Goal: Task Accomplishment & Management: Complete application form

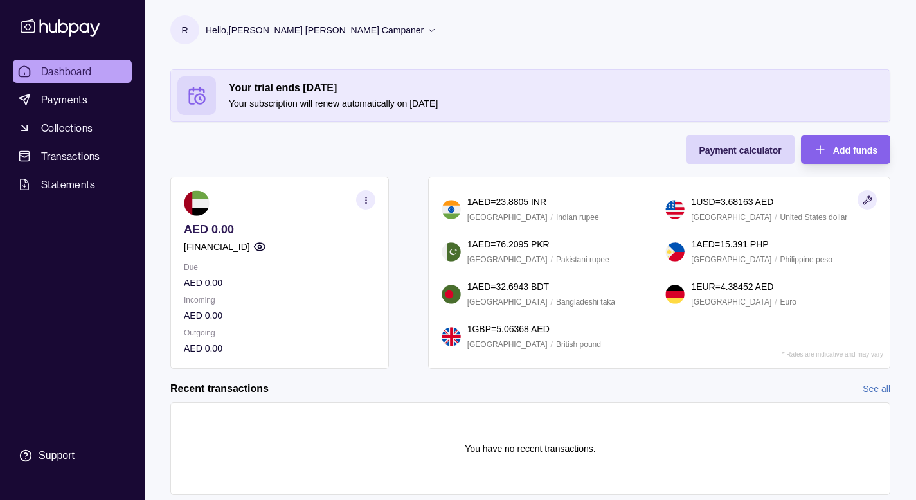
click at [561, 146] on div "Your trial ends [DATE] Your subscription will renew automatically on [DATE] Pay…" at bounding box center [530, 218] width 720 height 299
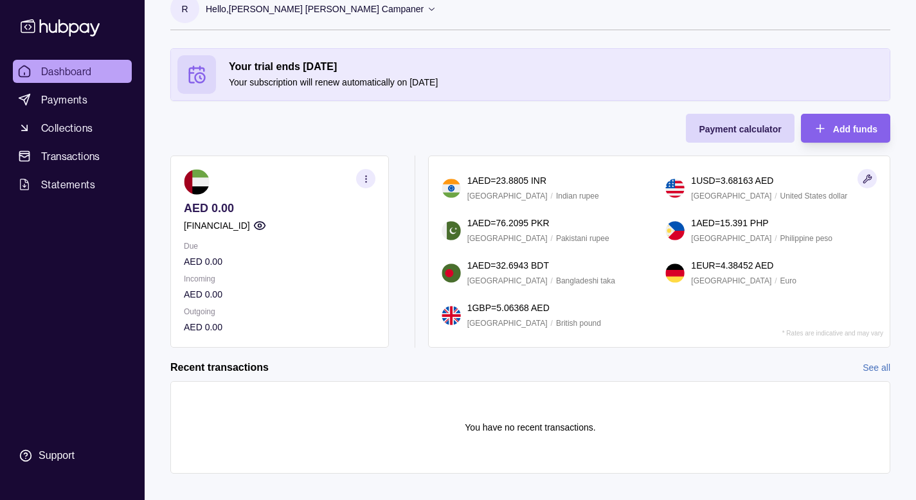
scroll to position [22, 0]
click at [86, 126] on span "Collections" at bounding box center [66, 127] width 51 height 15
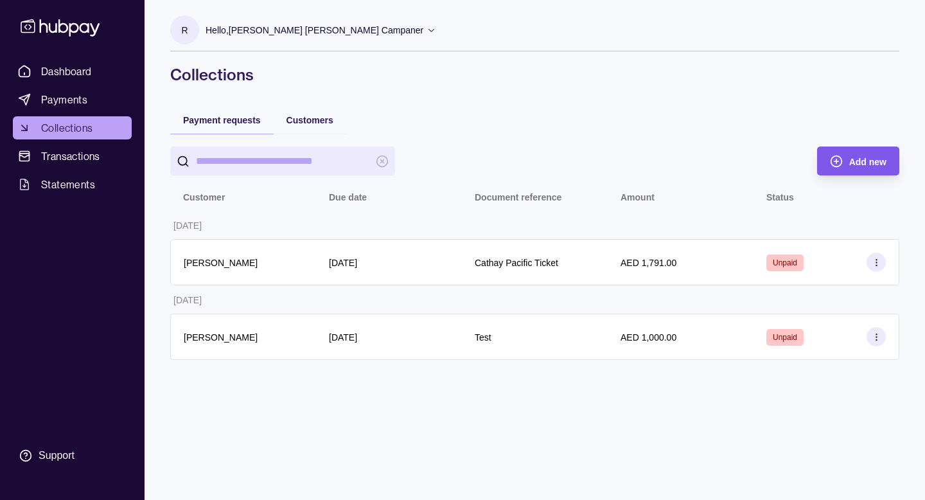
click at [862, 168] on div "Add new" at bounding box center [849, 160] width 76 height 29
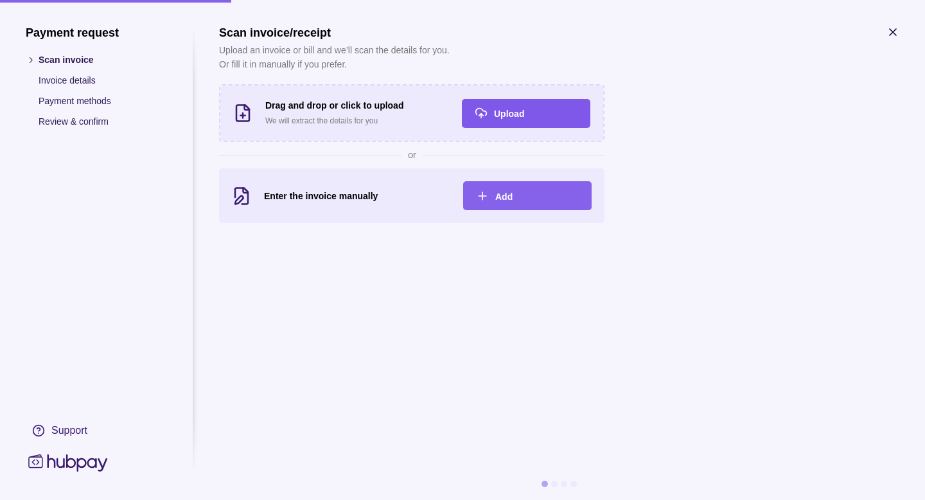
click at [522, 120] on div "Upload" at bounding box center [536, 112] width 84 height 15
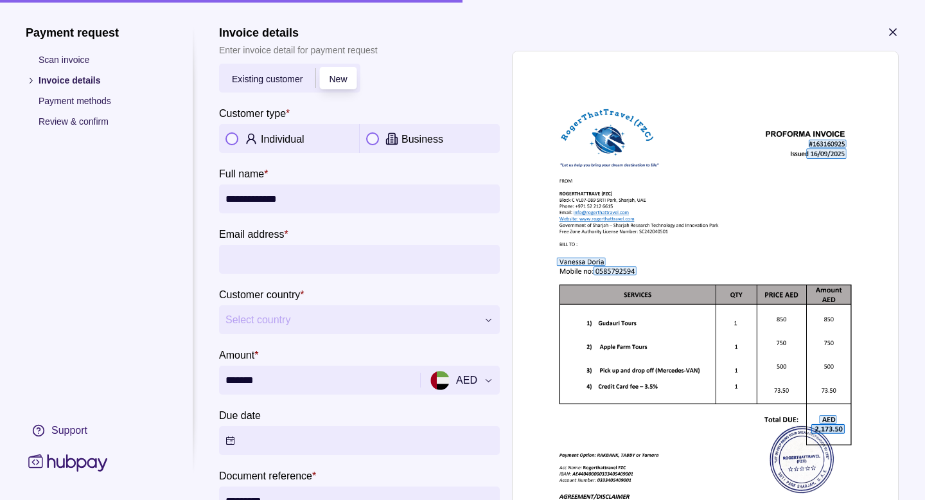
click at [235, 139] on button "button" at bounding box center [232, 138] width 13 height 13
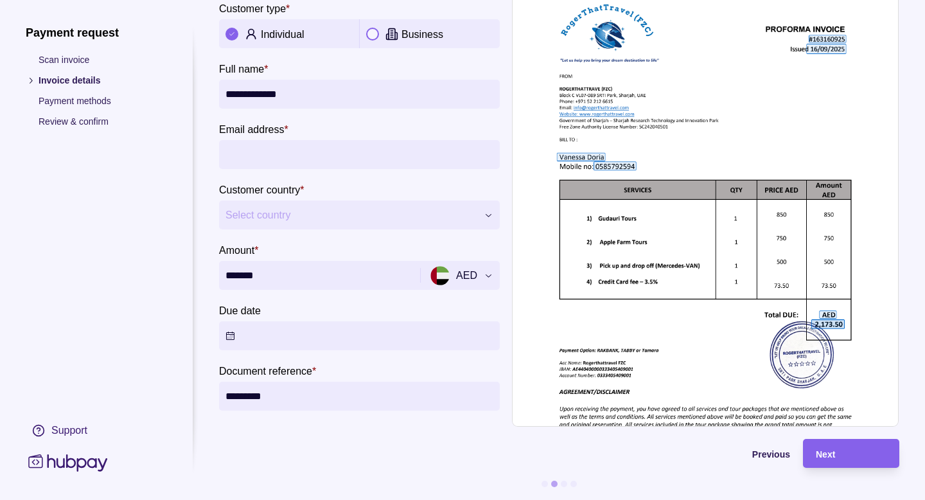
scroll to position [98, 0]
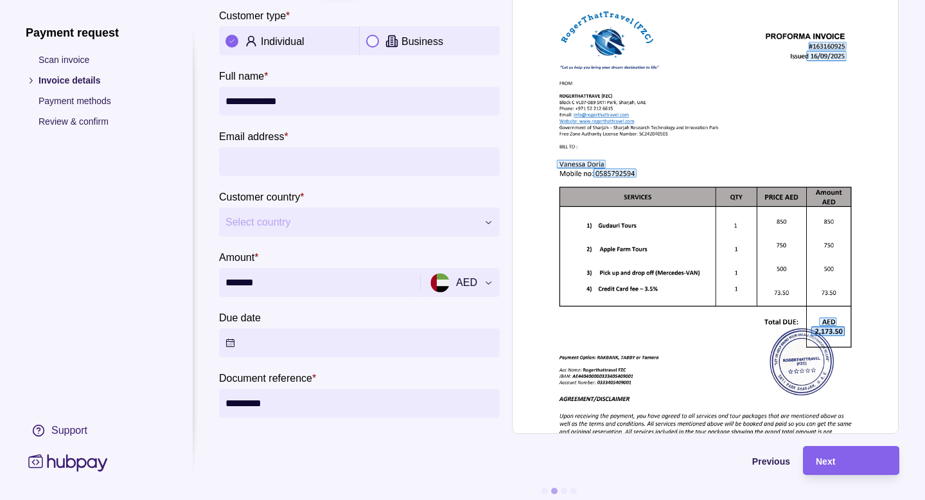
click at [319, 157] on input "Email address *" at bounding box center [360, 161] width 268 height 29
paste input "**********"
type input "**********"
click at [263, 224] on span "Select country" at bounding box center [352, 222] width 252 height 15
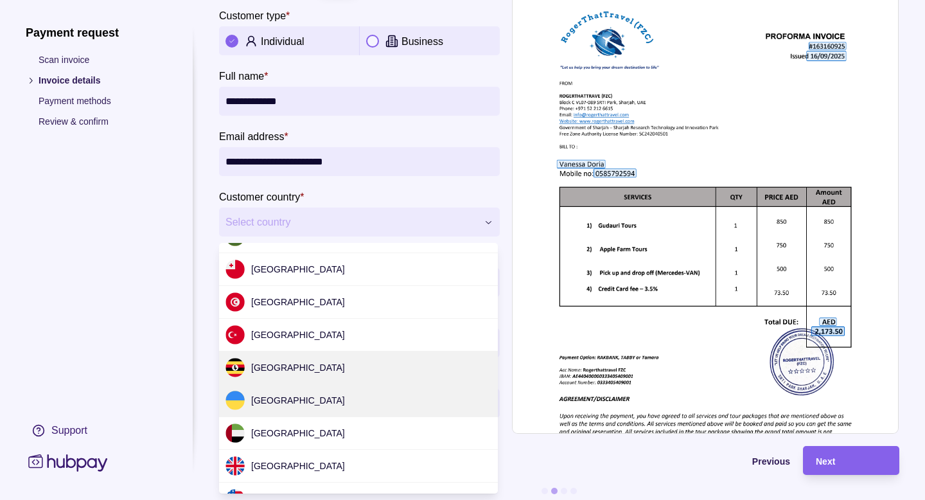
scroll to position [3924, 0]
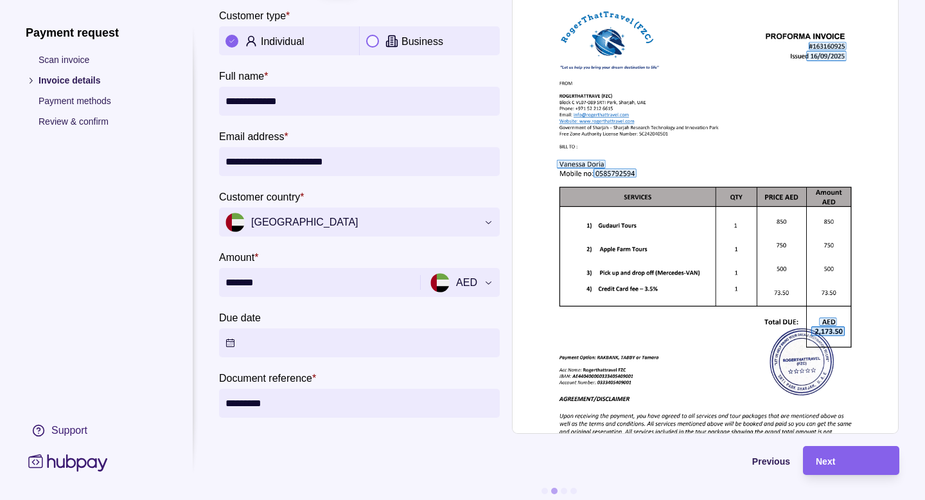
click at [332, 334] on button "Due date" at bounding box center [359, 342] width 281 height 29
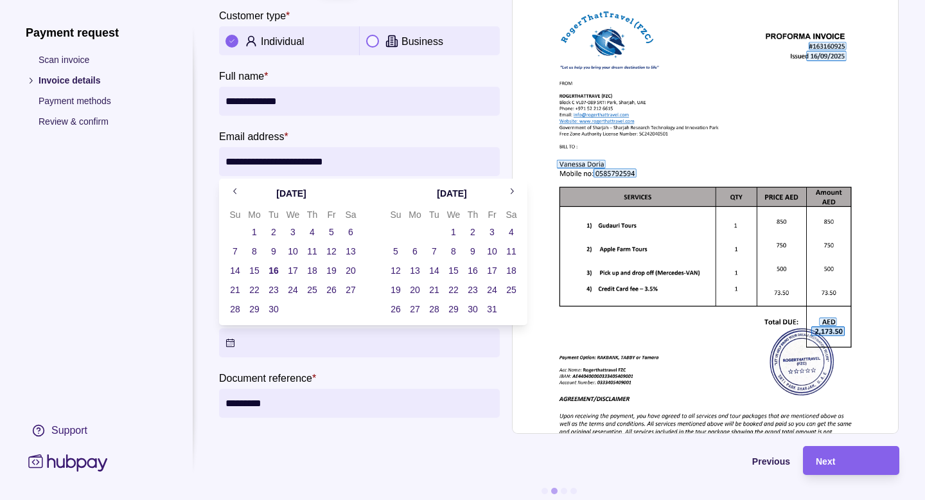
click at [278, 272] on button "16" at bounding box center [274, 270] width 18 height 18
click at [346, 378] on section "Document reference * *********" at bounding box center [359, 394] width 281 height 48
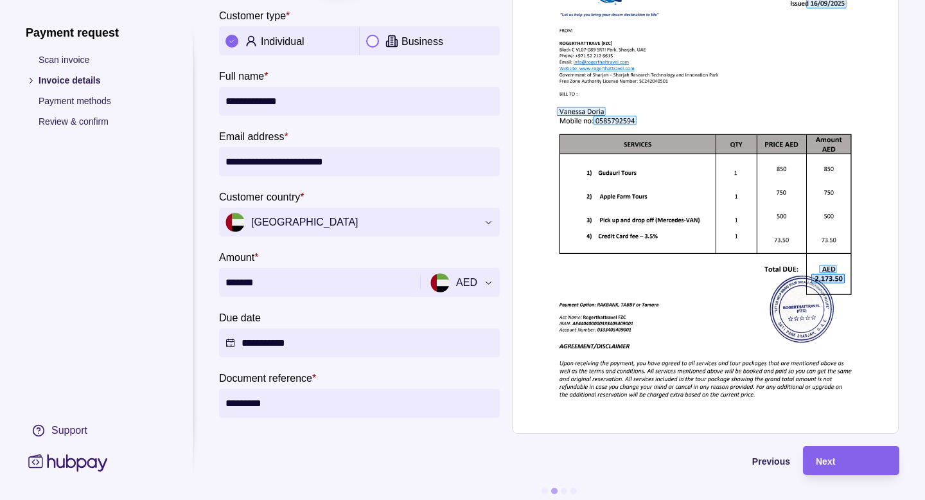
scroll to position [114, 0]
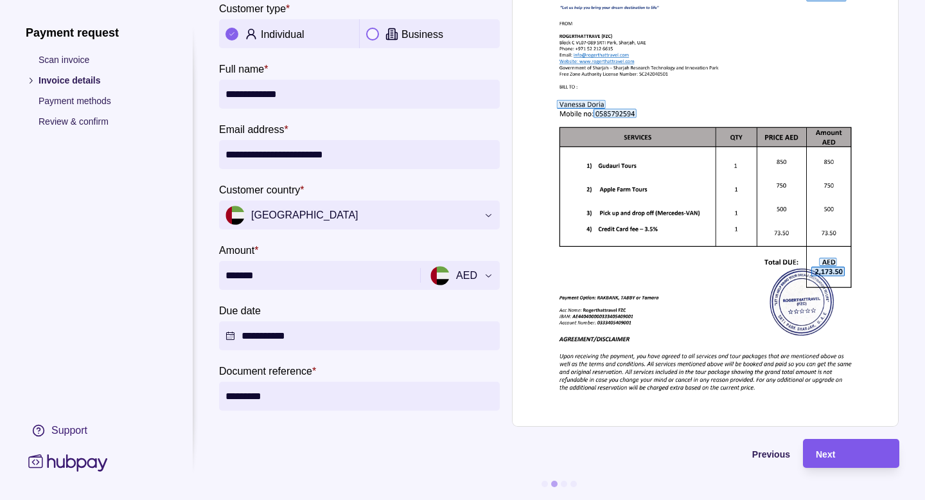
click at [831, 450] on div "Next" at bounding box center [851, 453] width 71 height 15
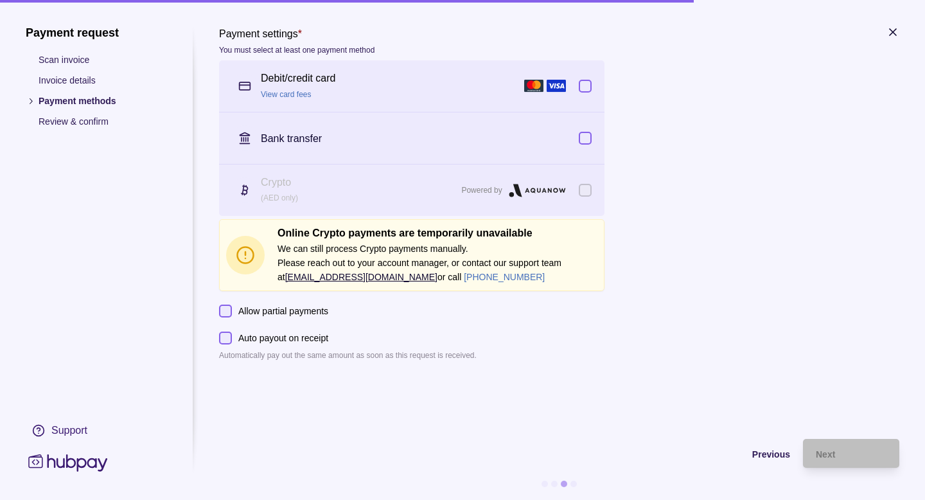
click at [587, 89] on button "button" at bounding box center [585, 86] width 13 height 13
click at [835, 458] on span "Next" at bounding box center [825, 454] width 19 height 10
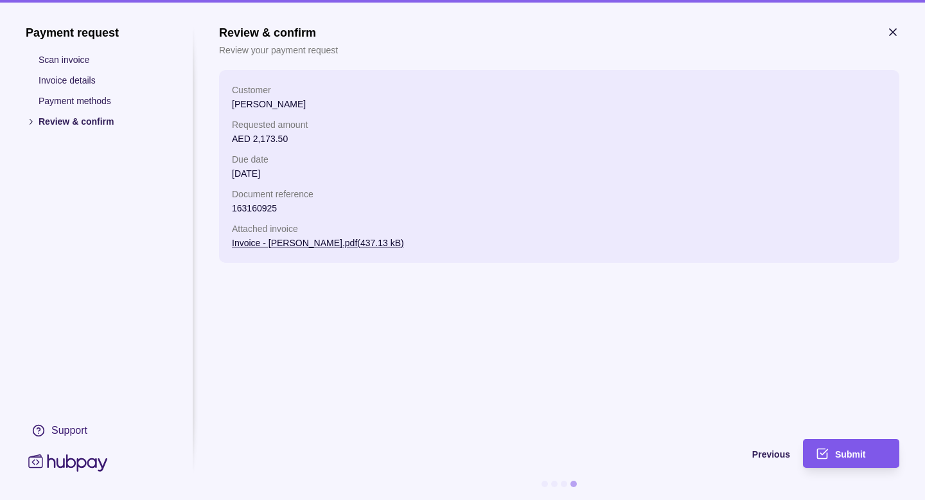
click at [835, 457] on span "Submit" at bounding box center [850, 454] width 30 height 10
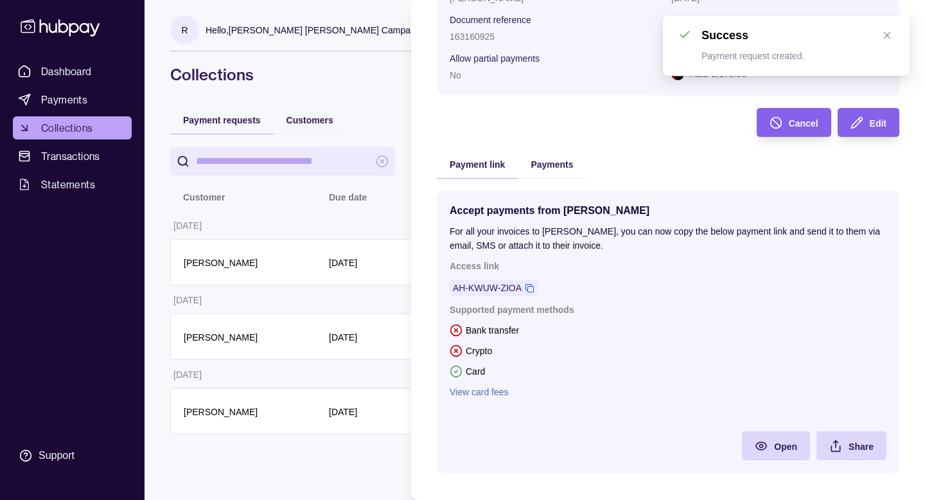
scroll to position [149, 0]
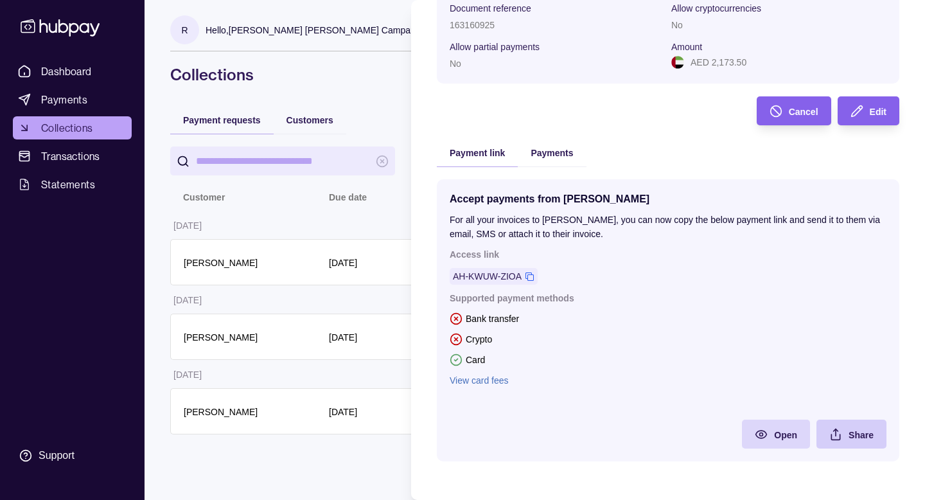
click at [849, 434] on span "Share" at bounding box center [861, 435] width 25 height 10
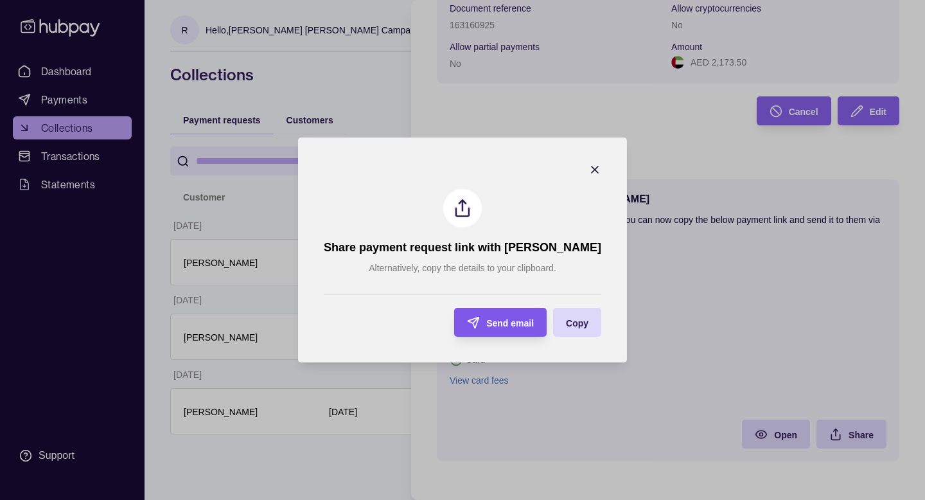
click at [500, 328] on span "Send email" at bounding box center [510, 323] width 48 height 10
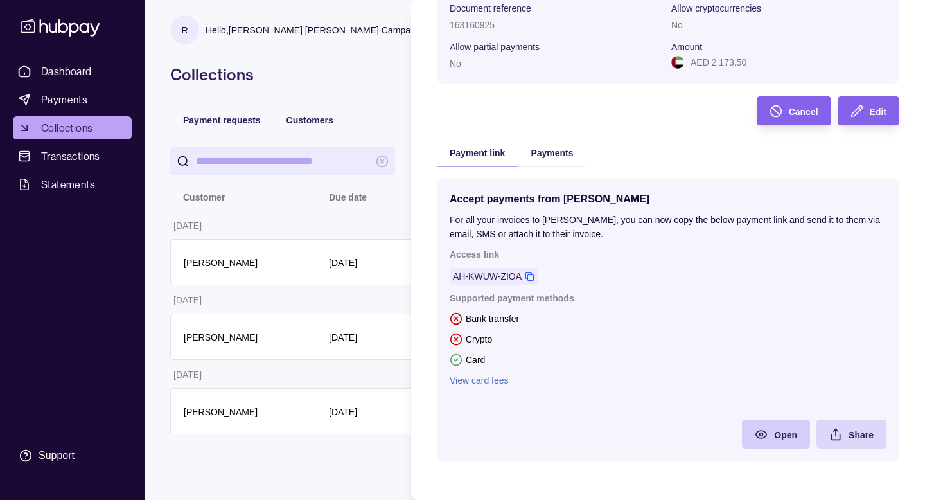
click at [755, 438] on icon at bounding box center [761, 434] width 13 height 13
click at [472, 377] on link "View card fees" at bounding box center [668, 380] width 437 height 14
click at [628, 128] on div "Payment request Unpaid Customer [PERSON_NAME] Due date [DATE] Document referenc…" at bounding box center [668, 196] width 463 height 555
click at [50, 78] on html "Dashboard Payments Collections Transactions Statements Support R Hello, [PERSON…" at bounding box center [462, 250] width 925 height 500
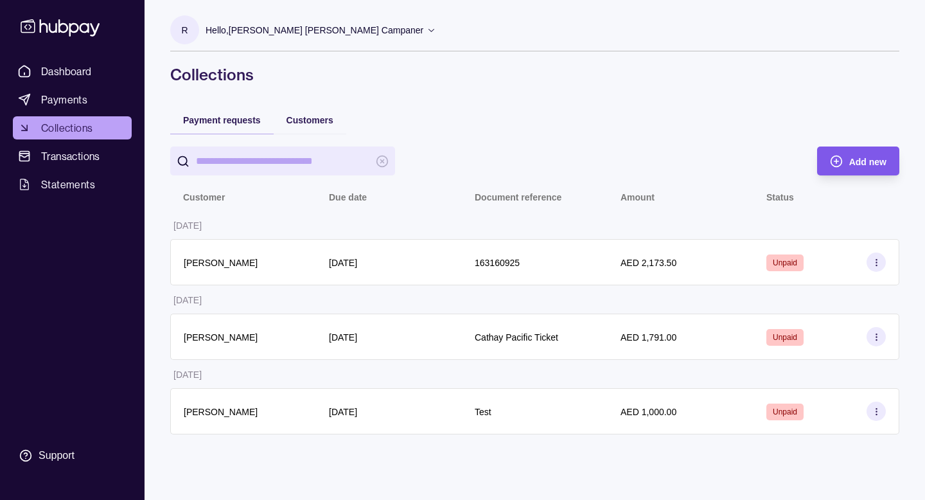
click at [855, 166] on span "Add new" at bounding box center [867, 162] width 37 height 10
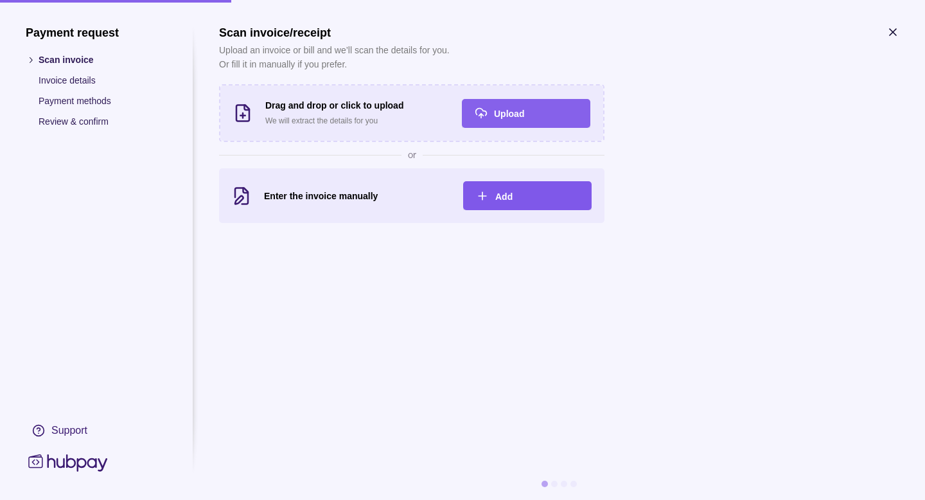
click at [518, 183] on div "Add" at bounding box center [518, 195] width 122 height 29
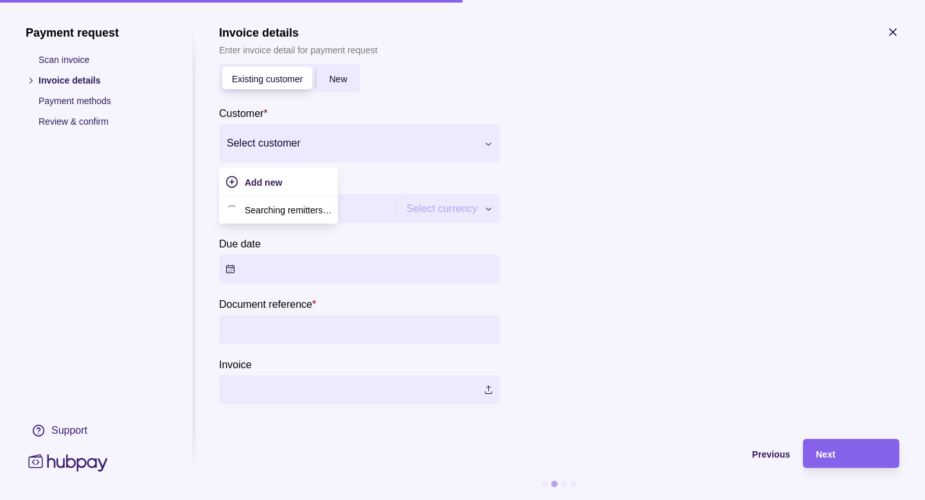
click at [366, 137] on div at bounding box center [351, 143] width 249 height 18
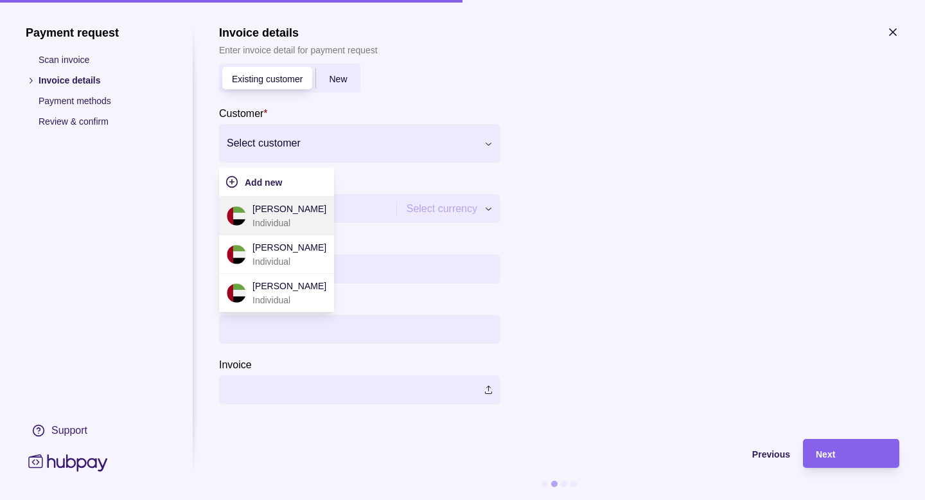
click at [334, 213] on div "[PERSON_NAME] Individual" at bounding box center [276, 216] width 115 height 39
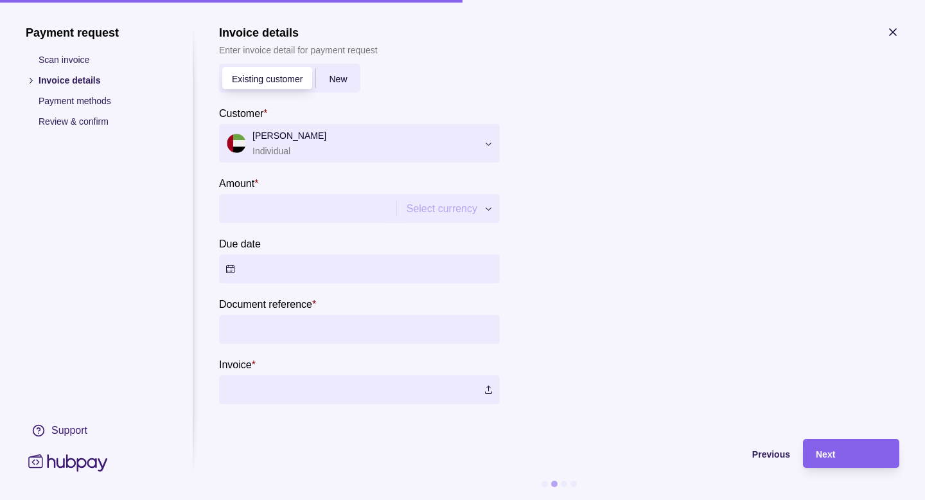
click at [311, 204] on input "Amount *" at bounding box center [306, 208] width 161 height 29
type input "*"
type input "***"
click at [339, 277] on button "Due date" at bounding box center [359, 268] width 281 height 29
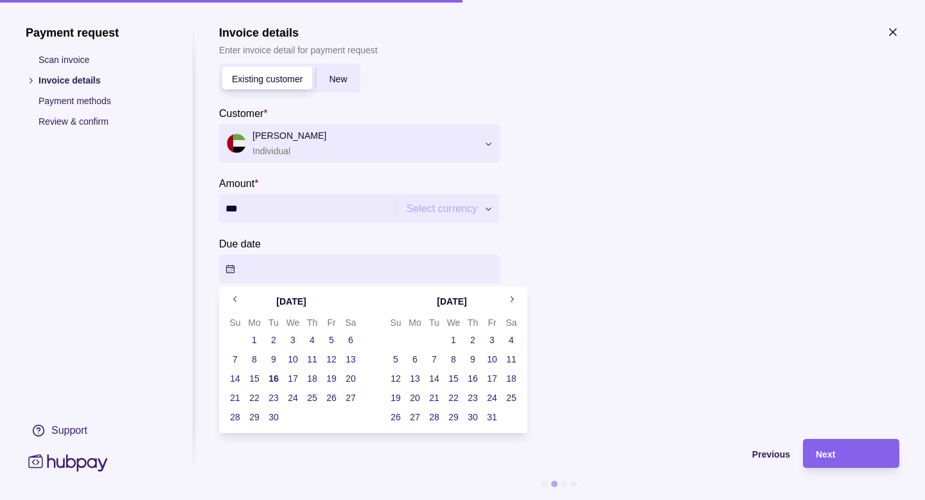
click at [273, 380] on button "16" at bounding box center [274, 378] width 18 height 18
click at [659, 236] on div at bounding box center [705, 227] width 385 height 353
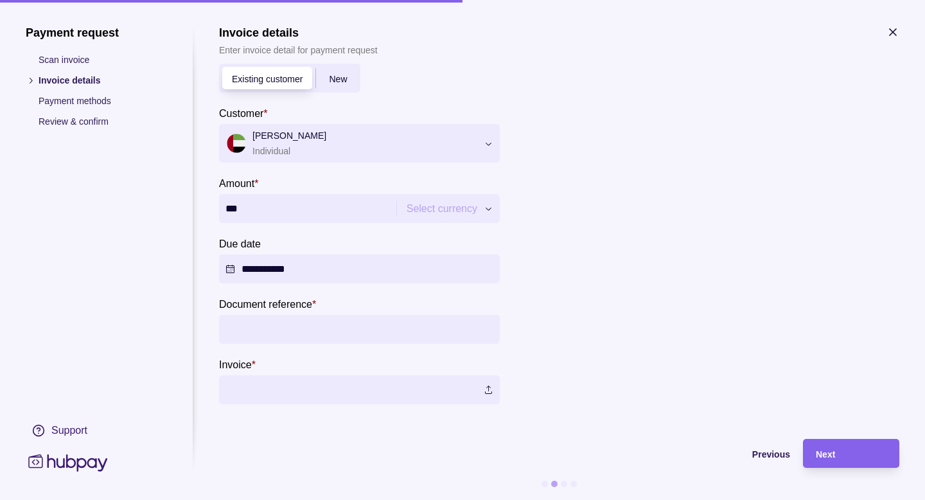
click at [345, 335] on input "Document reference *" at bounding box center [360, 329] width 268 height 29
click at [270, 385] on label at bounding box center [359, 389] width 281 height 29
drag, startPoint x: 330, startPoint y: 81, endPoint x: 324, endPoint y: 116, distance: 35.2
click at [324, 116] on section "**********" at bounding box center [359, 234] width 281 height 341
click at [326, 72] on div "New" at bounding box center [338, 78] width 44 height 15
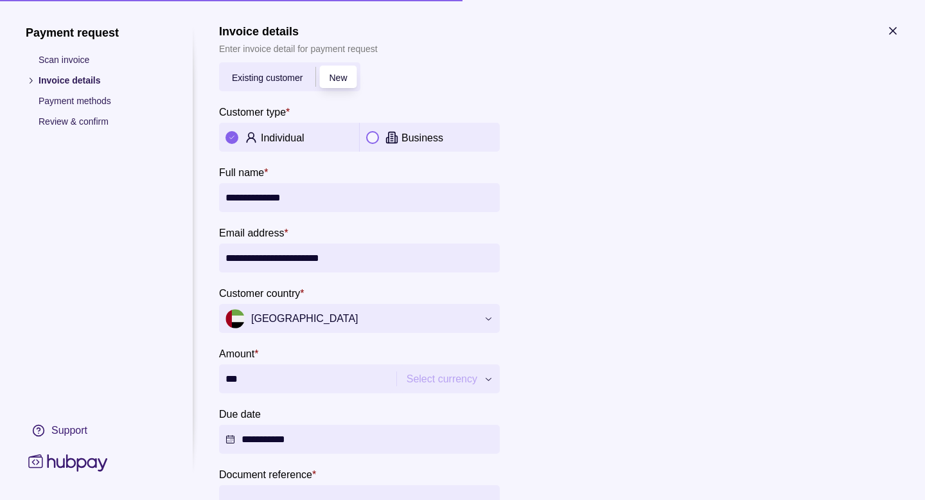
scroll to position [0, 0]
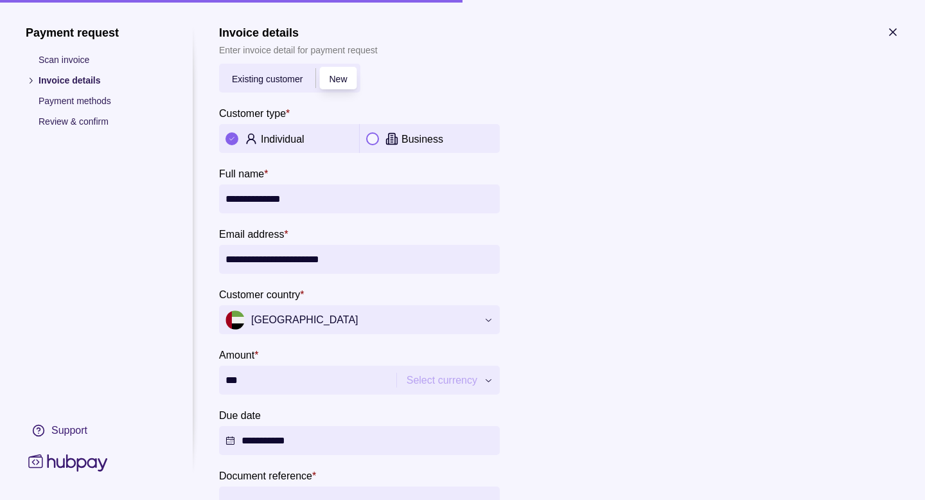
click at [894, 33] on icon "button" at bounding box center [893, 32] width 13 height 13
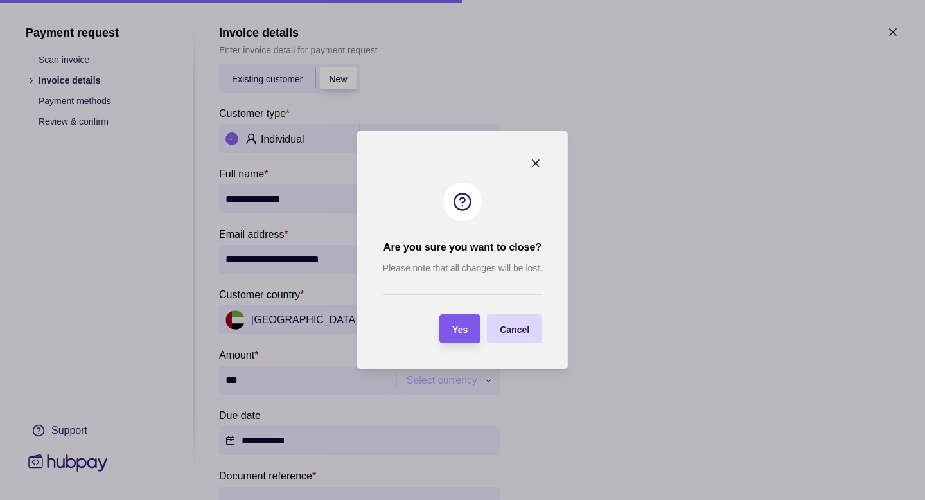
click at [465, 335] on div "Yes" at bounding box center [459, 328] width 15 height 15
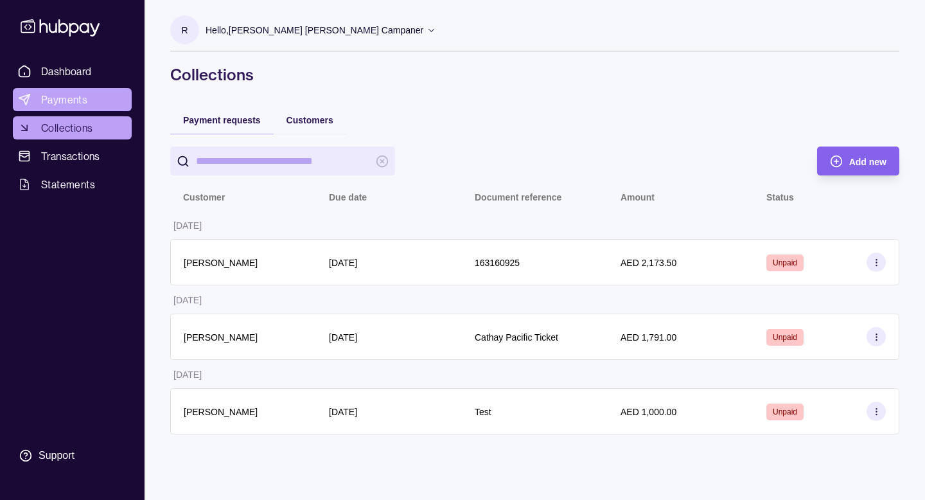
click at [51, 102] on span "Payments" at bounding box center [64, 99] width 46 height 15
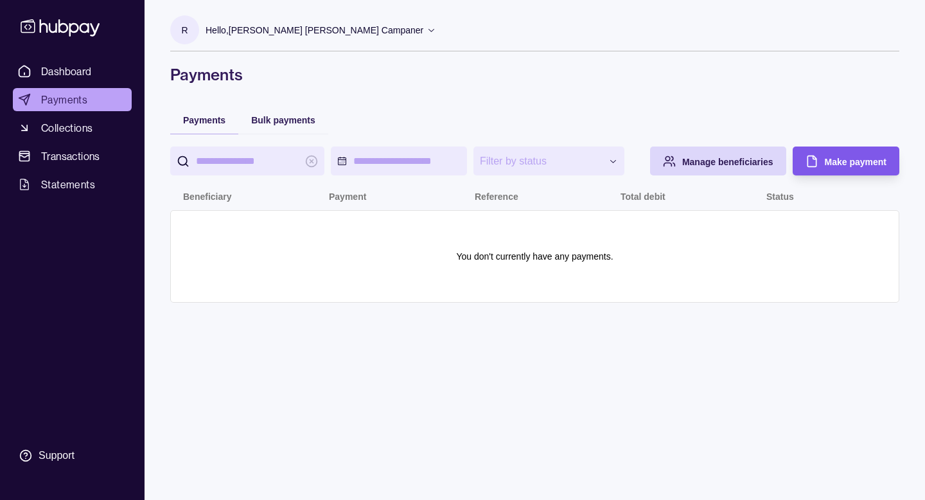
click at [860, 169] on div "Make payment" at bounding box center [856, 161] width 62 height 15
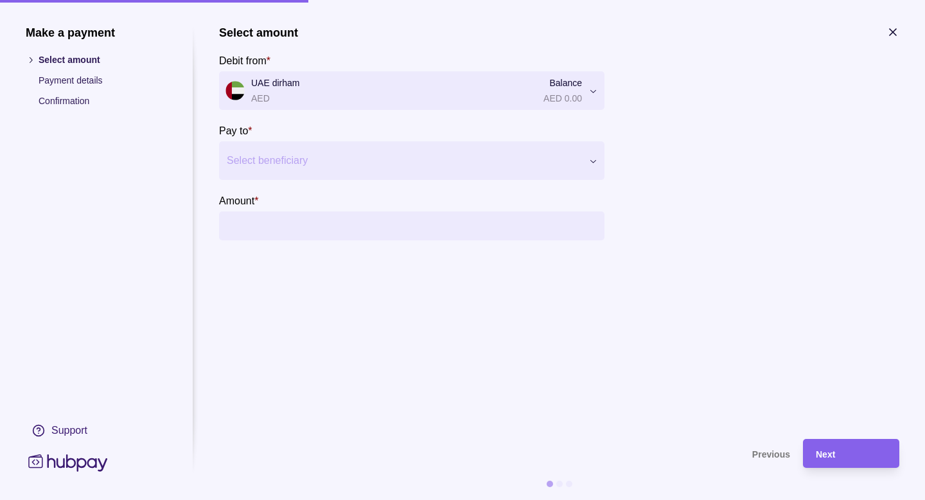
click at [483, 499] on div "Make a payment Select amount Payment details Confirmation Support Select amount…" at bounding box center [462, 500] width 925 height 0
click at [484, 499] on div "Make a payment Select amount Payment details Confirmation Support Select amount…" at bounding box center [462, 500] width 925 height 0
click at [438, 155] on div at bounding box center [404, 161] width 354 height 18
click at [280, 204] on span "Add new beneficiary" at bounding box center [288, 200] width 87 height 10
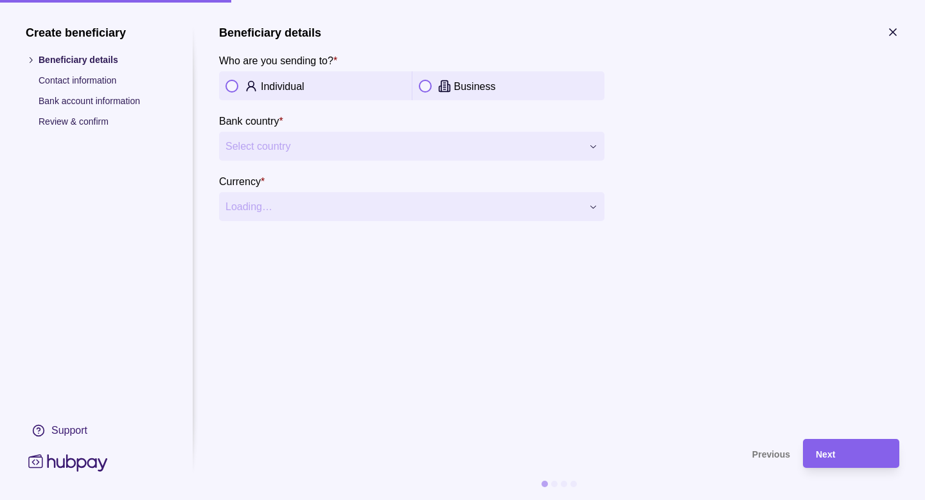
click at [263, 499] on div "**********" at bounding box center [462, 500] width 925 height 0
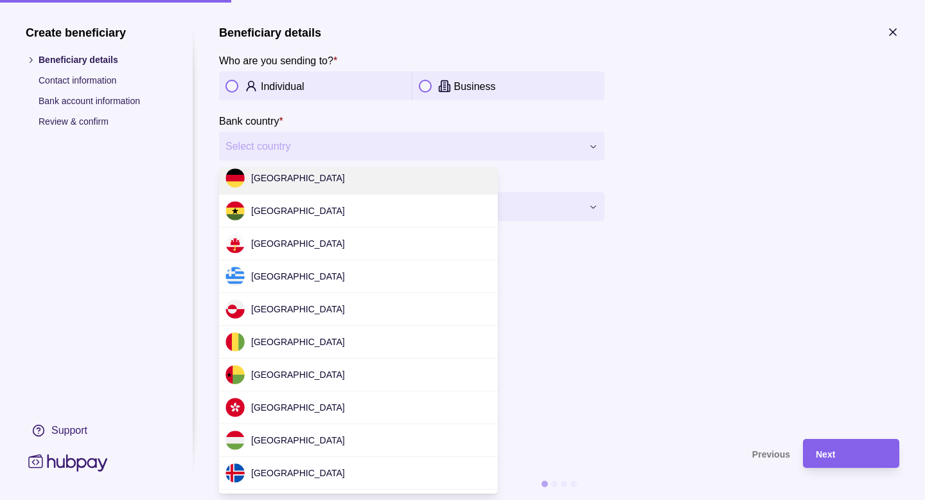
scroll to position [1428, 0]
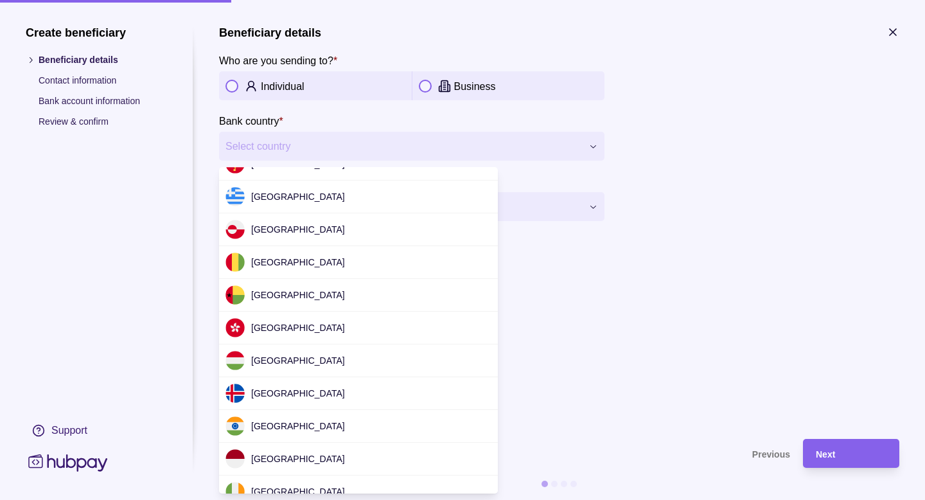
click at [515, 499] on div "**********" at bounding box center [462, 500] width 925 height 0
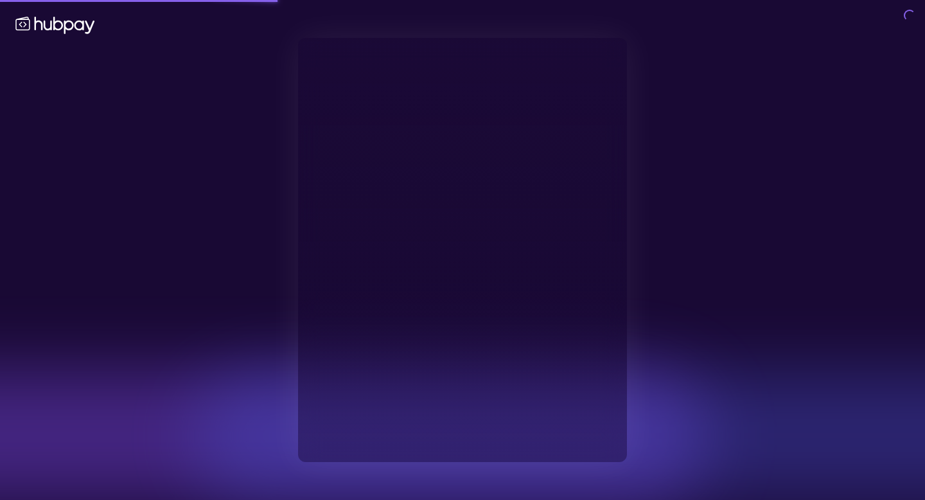
type input "**********"
